Goal: Check status: Check status

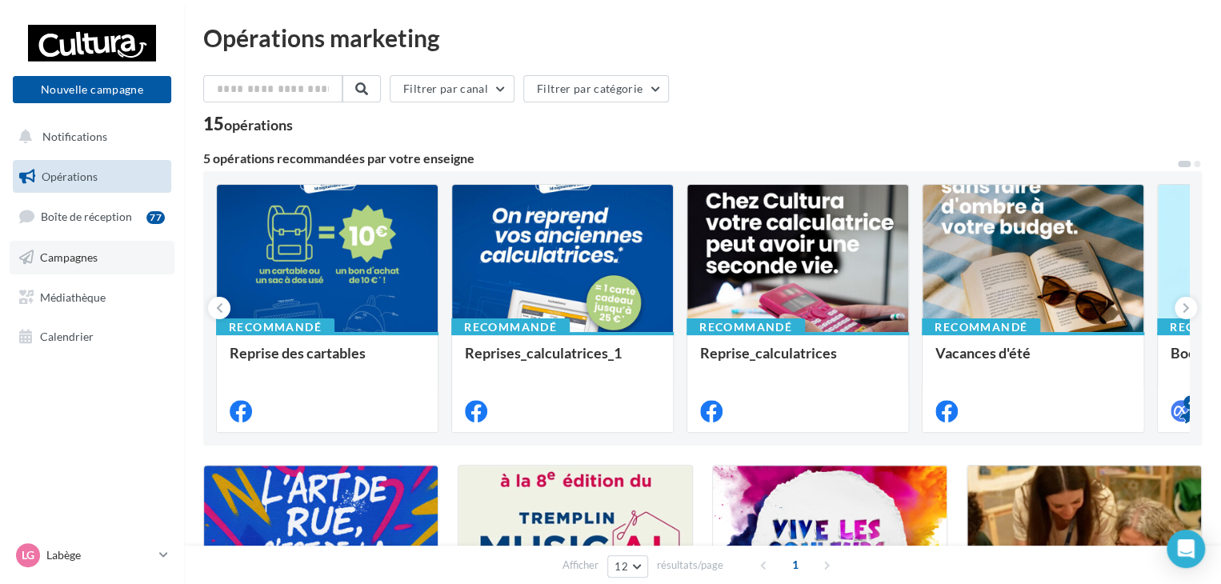
click at [80, 255] on span "Campagnes" at bounding box center [69, 258] width 58 height 14
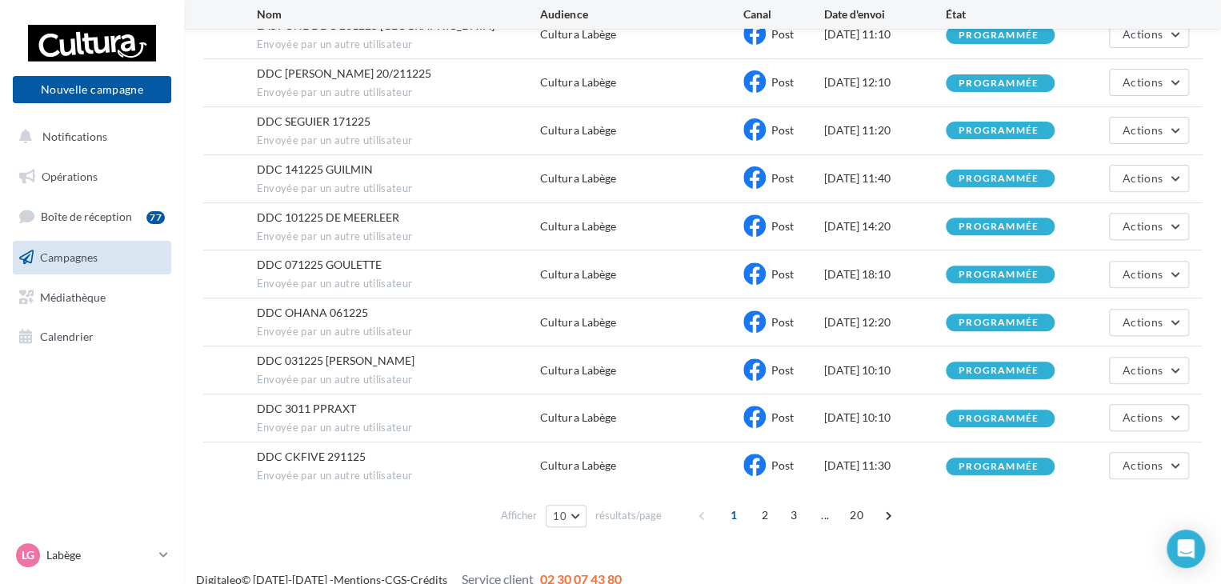
scroll to position [214, 0]
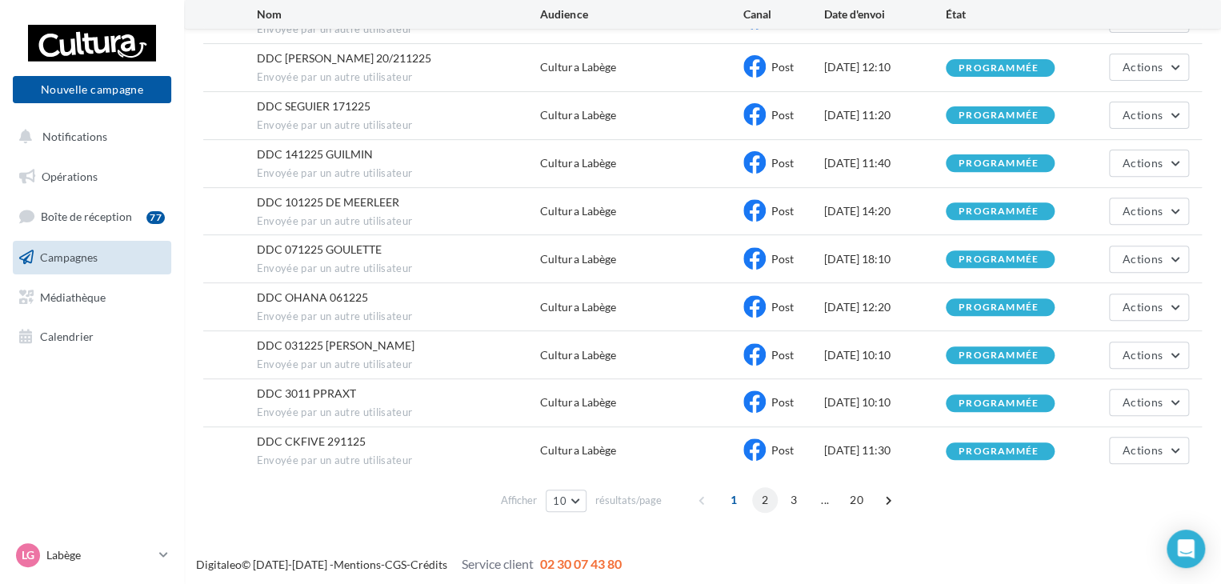
click at [759, 499] on span "2" at bounding box center [765, 500] width 26 height 26
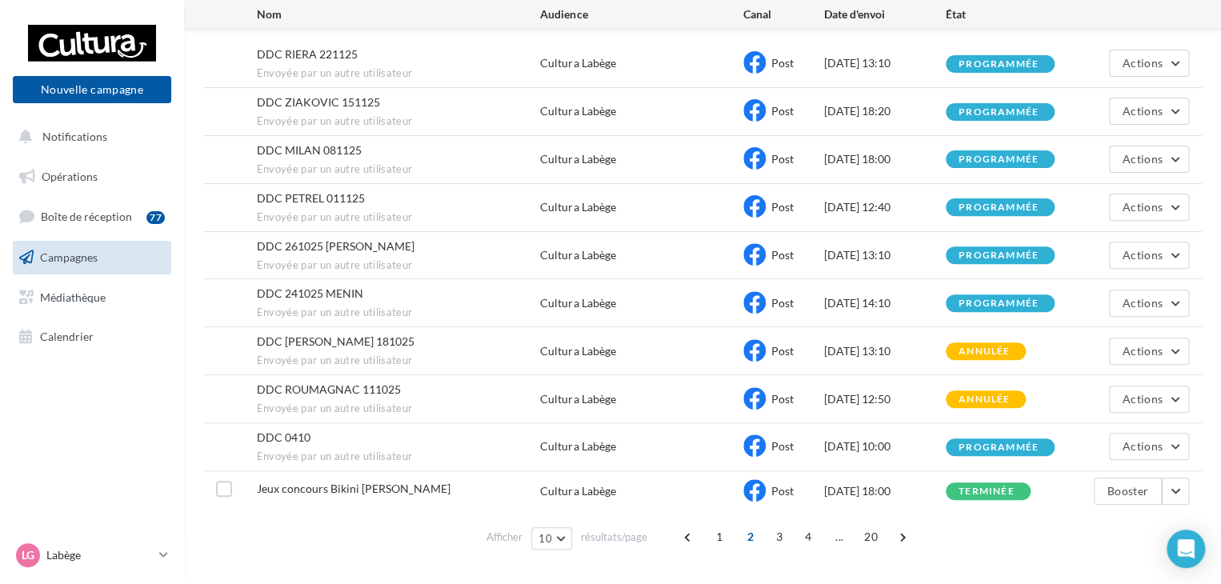
scroll to position [207, 0]
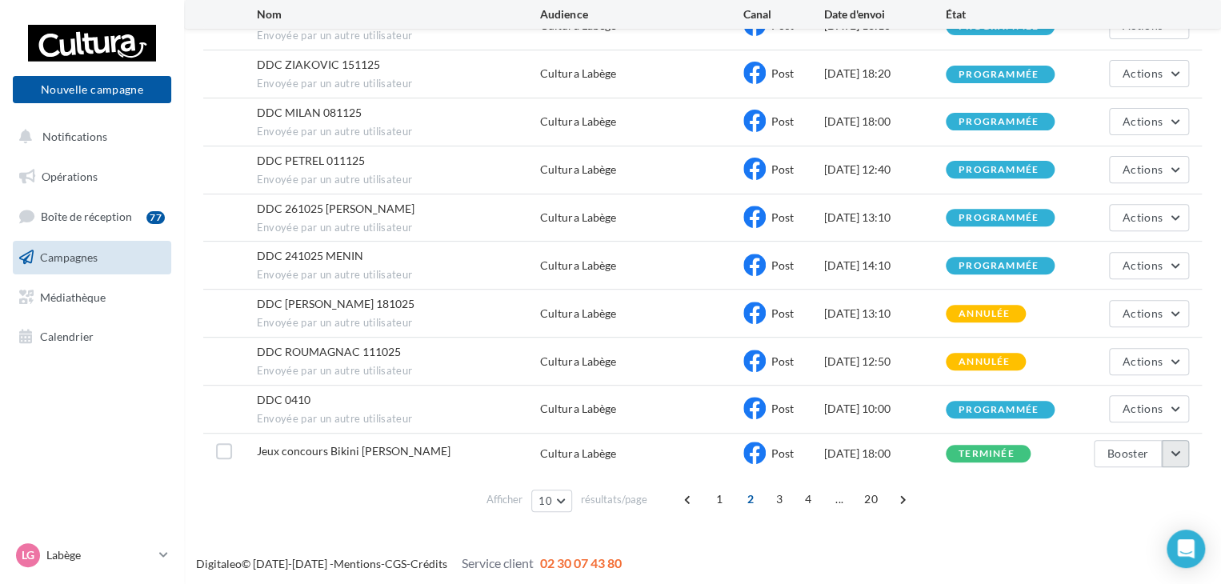
click at [1170, 451] on button "button" at bounding box center [1175, 453] width 27 height 27
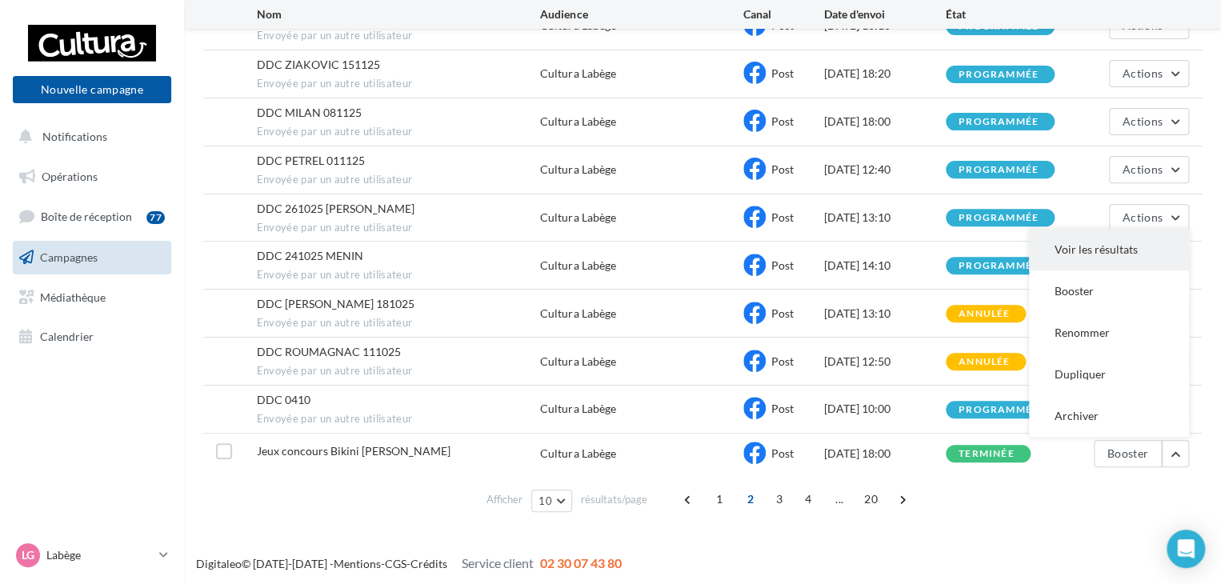
click at [1101, 243] on button "Voir les résultats" at bounding box center [1109, 250] width 160 height 42
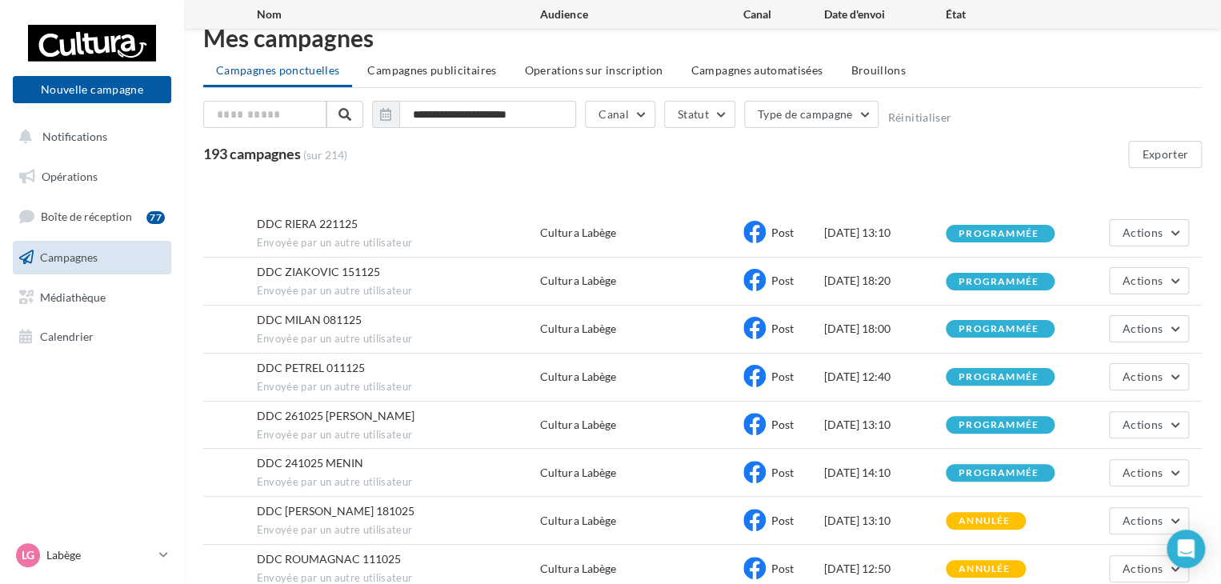
scroll to position [106, 0]
